Goal: Check status: Check status

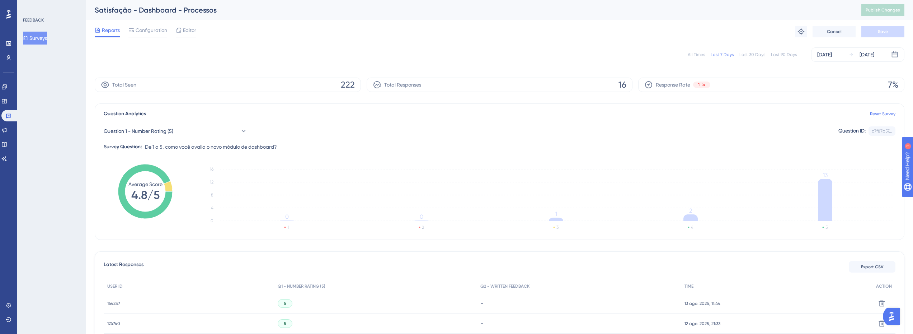
click at [798, 61] on div "All Times Last 7 Days Last 30 Days Last 90 Days [DATE] [DATE]" at bounding box center [499, 54] width 809 height 14
click at [794, 58] on div "All Times Last 7 Days Last 30 Days Last 90 Days [DATE] [DATE]" at bounding box center [499, 54] width 809 height 14
click at [791, 55] on div "Last 90 Days" at bounding box center [784, 55] width 26 height 6
click at [742, 49] on div "All Times Last 7 Days Last 30 Days Last 90 Days [DATE] [DATE]" at bounding box center [499, 54] width 809 height 14
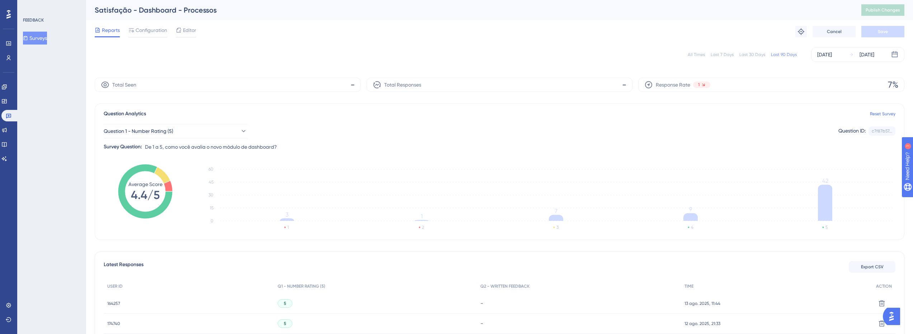
click at [742, 51] on div "All Times Last 7 Days Last 30 Days Last 90 Days [DATE] [DATE]" at bounding box center [499, 54] width 809 height 14
click at [742, 54] on div "Last 30 Days" at bounding box center [752, 55] width 26 height 6
click at [751, 64] on div "All Times Last 7 Days Last 30 Days Last 90 Days [DATE] [DATE]" at bounding box center [499, 54] width 809 height 23
